Goal: Transaction & Acquisition: Purchase product/service

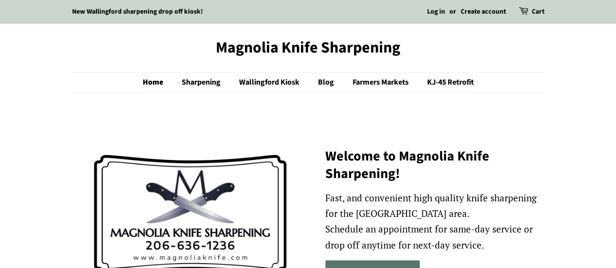
click at [447, 80] on link "KJ-45 Retrofit" at bounding box center [447, 83] width 54 height 20
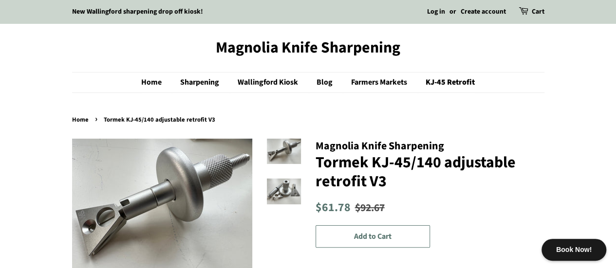
click at [272, 150] on img at bounding box center [284, 152] width 34 height 26
click at [287, 193] on img at bounding box center [284, 192] width 34 height 26
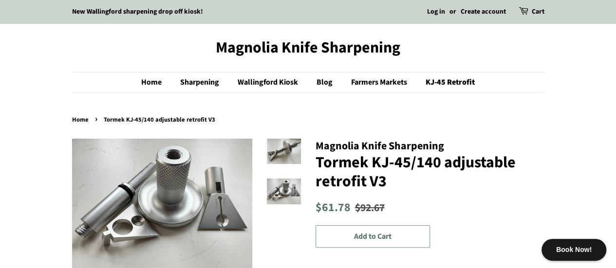
click at [353, 234] on button "Add to Cart" at bounding box center [373, 237] width 114 height 23
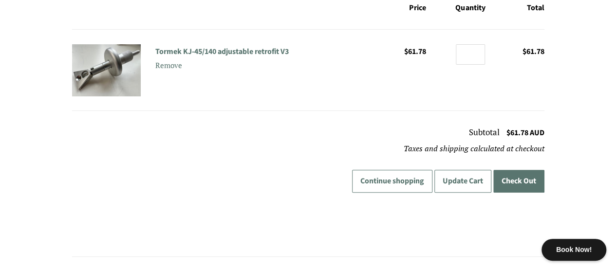
scroll to position [182, 0]
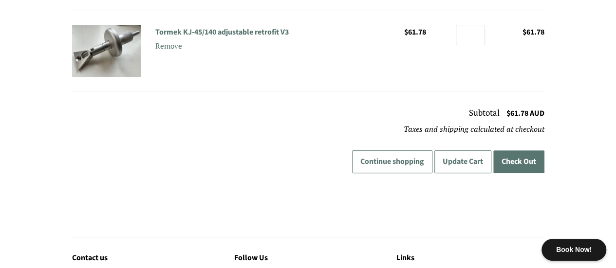
click at [521, 159] on button "Check Out" at bounding box center [518, 162] width 51 height 23
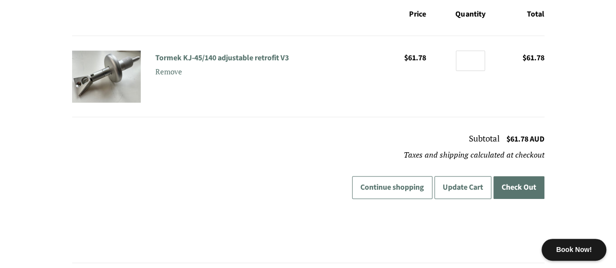
scroll to position [175, 0]
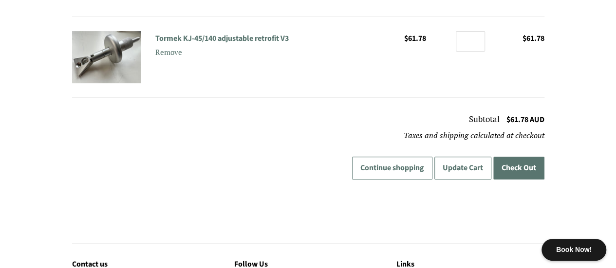
click at [110, 46] on img at bounding box center [106, 57] width 69 height 52
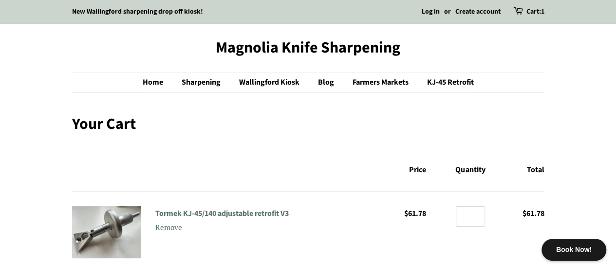
click at [527, 8] on link "Cart: 1" at bounding box center [536, 12] width 18 height 12
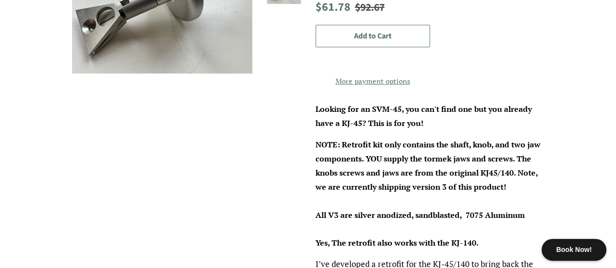
scroll to position [220, 0]
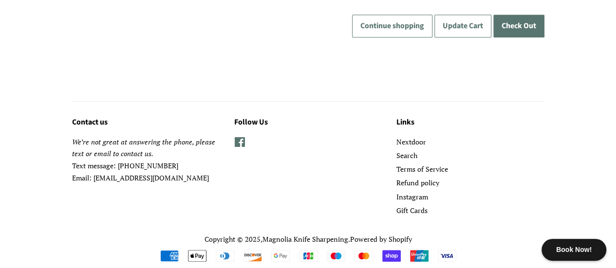
scroll to position [339, 0]
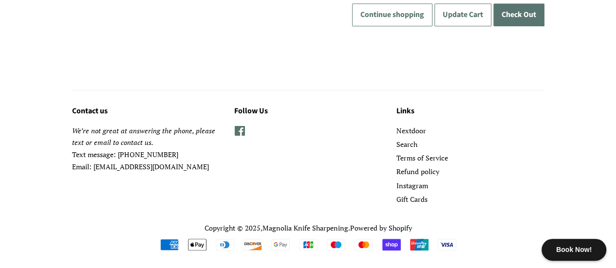
click at [519, 6] on button "Check Out" at bounding box center [518, 14] width 51 height 23
click at [220, 170] on div "Contact us We’re not great at answering the phone, please text or email to cont…" at bounding box center [300, 156] width 487 height 102
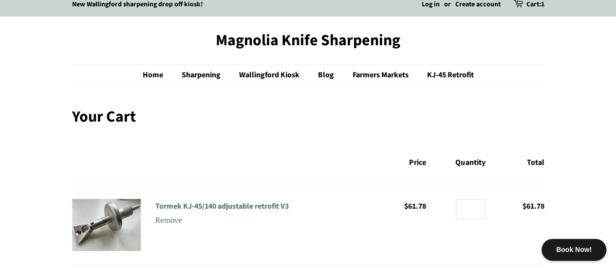
scroll to position [0, 0]
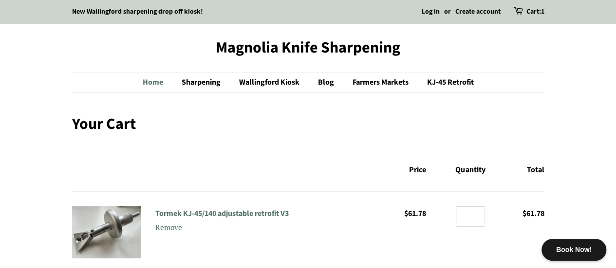
click at [153, 83] on link "Home" at bounding box center [158, 83] width 30 height 20
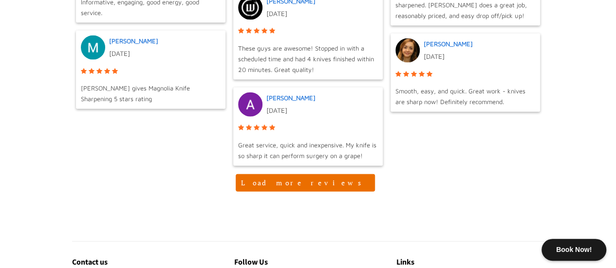
scroll to position [1070, 0]
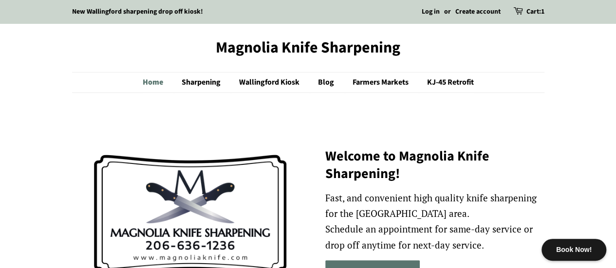
click at [151, 82] on link "Home" at bounding box center [158, 83] width 30 height 20
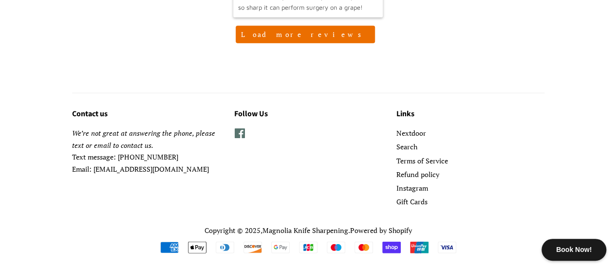
scroll to position [1216, 0]
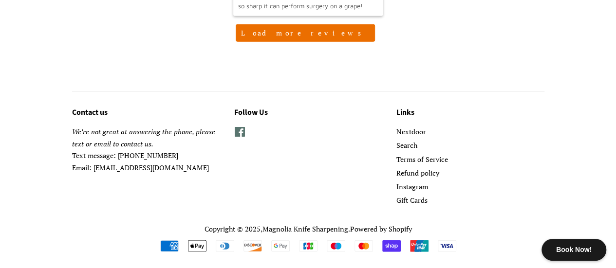
drag, startPoint x: 212, startPoint y: 168, endPoint x: 95, endPoint y: 165, distance: 117.4
click at [95, 165] on p "We’re not great at answering the phone, please text or email to contact us. Tex…" at bounding box center [146, 150] width 148 height 48
copy p "[EMAIL_ADDRESS][DOMAIN_NAME]"
